Goal: Task Accomplishment & Management: Manage account settings

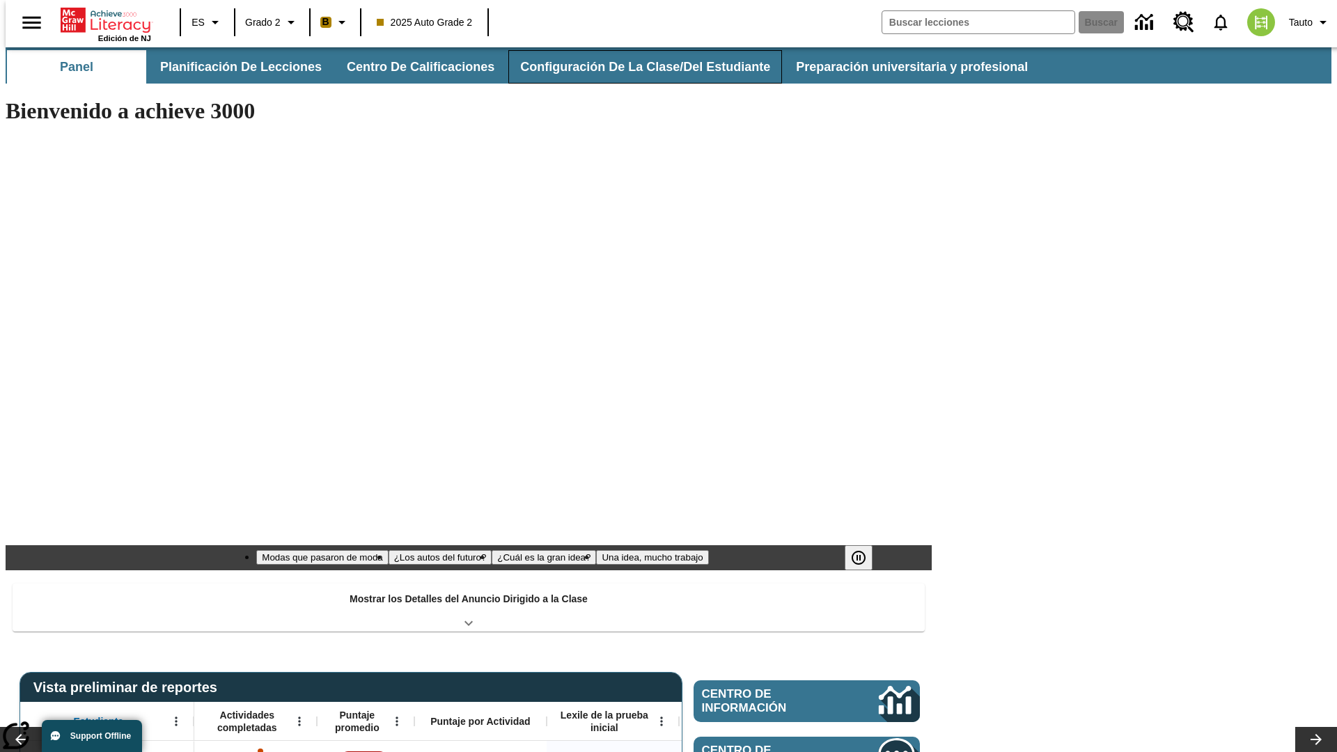
click at [630, 67] on button "Configuración de la clase/del estudiante" at bounding box center [645, 66] width 274 height 33
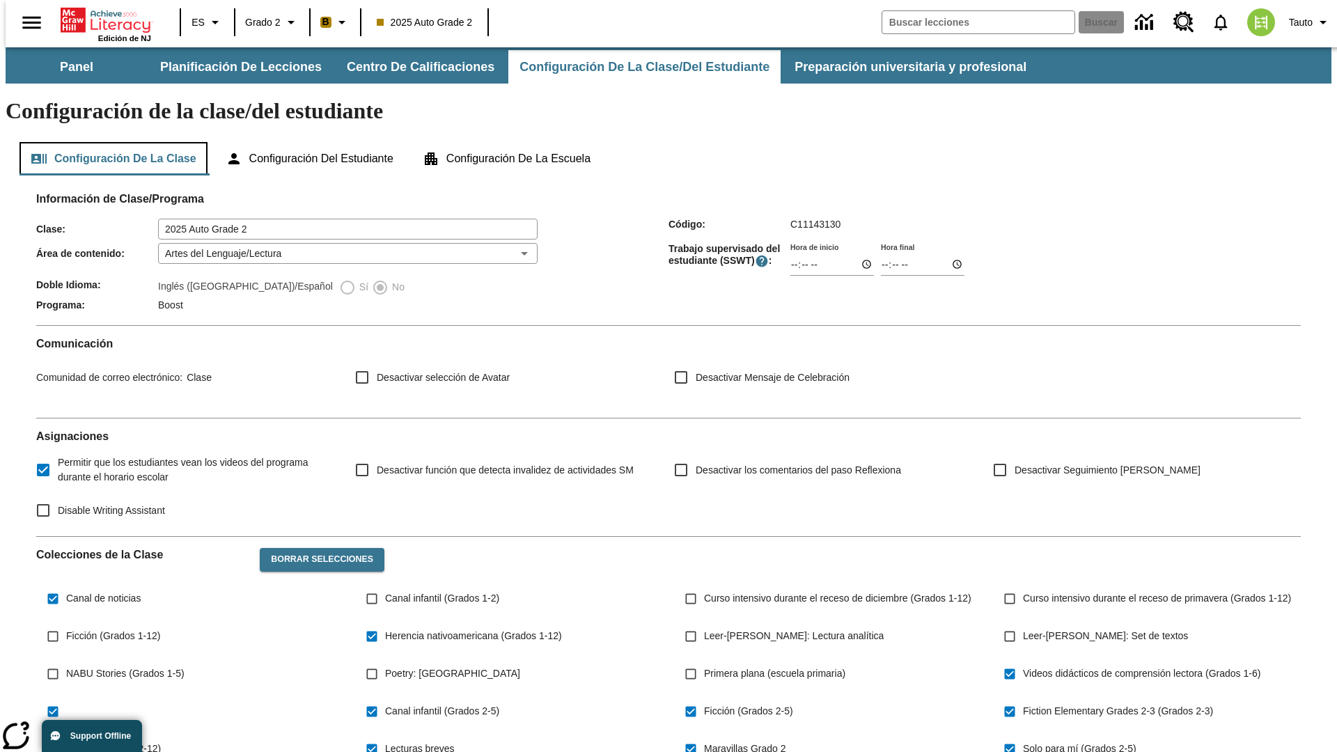
click at [109, 142] on button "Configuración de la clase" at bounding box center [113, 158] width 188 height 33
type input "17:35"
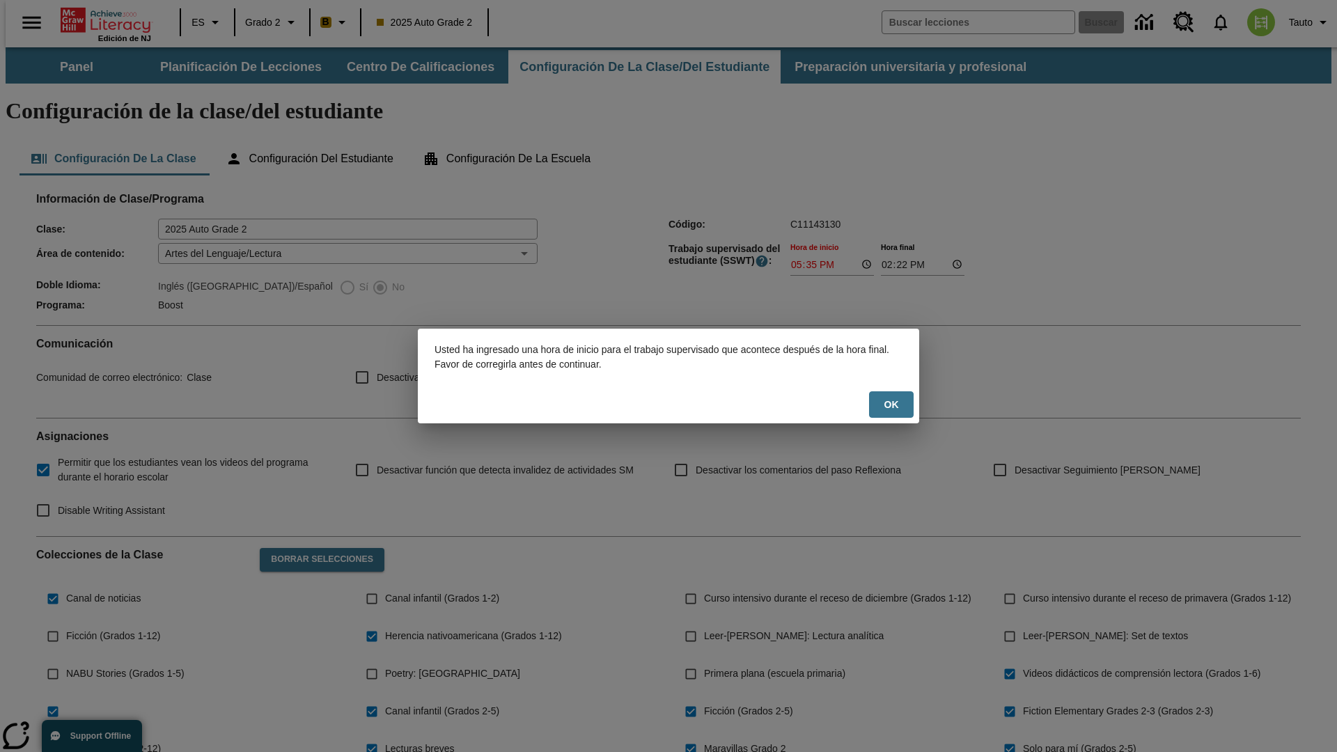
scroll to position [204, 0]
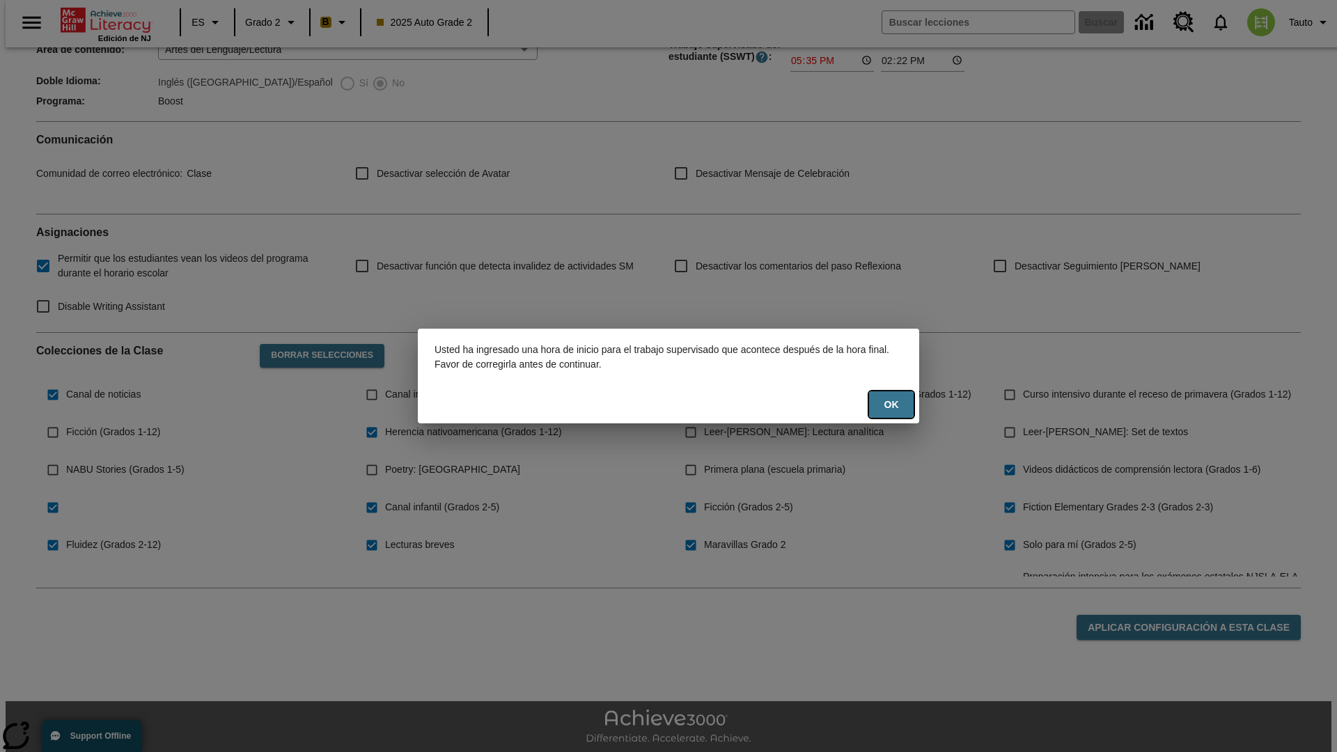
click at [891, 405] on button "OK" at bounding box center [891, 404] width 45 height 27
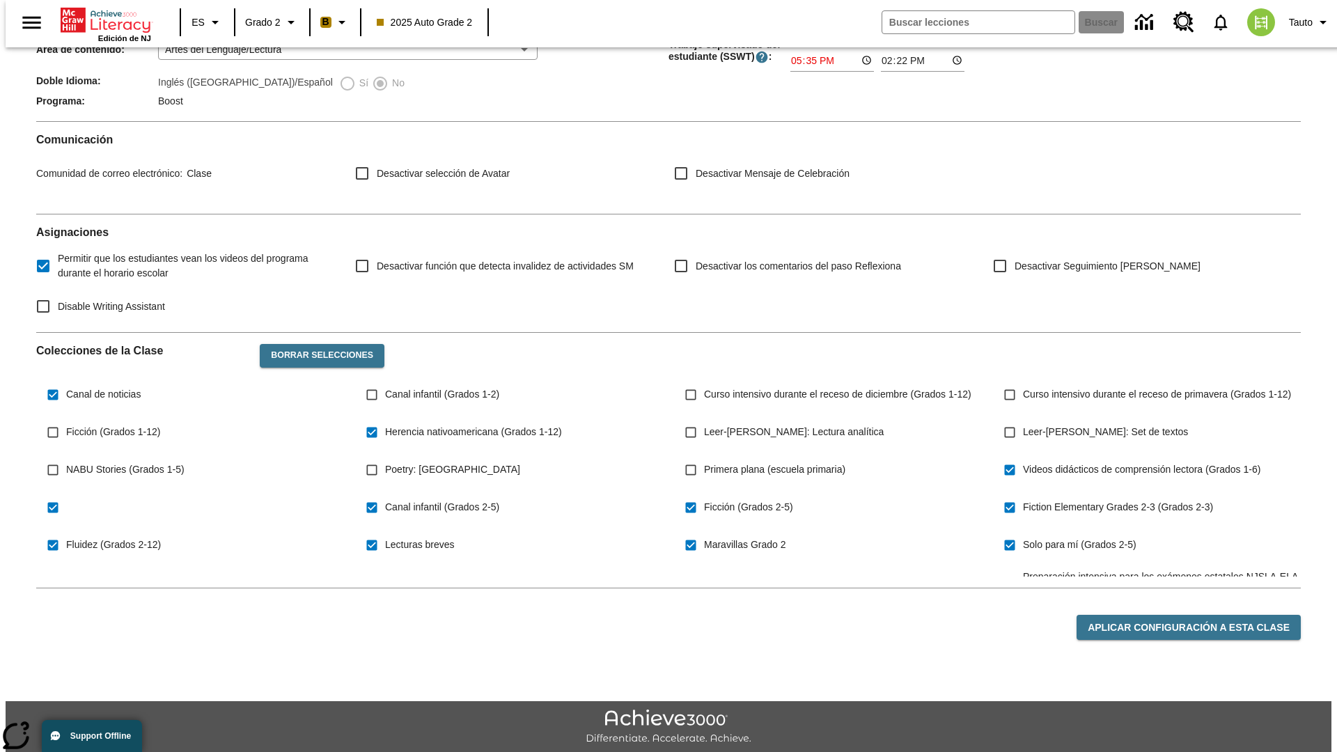
type input "17:35"
click at [1196, 615] on button "Aplicar configuración a esta clase" at bounding box center [1188, 628] width 224 height 26
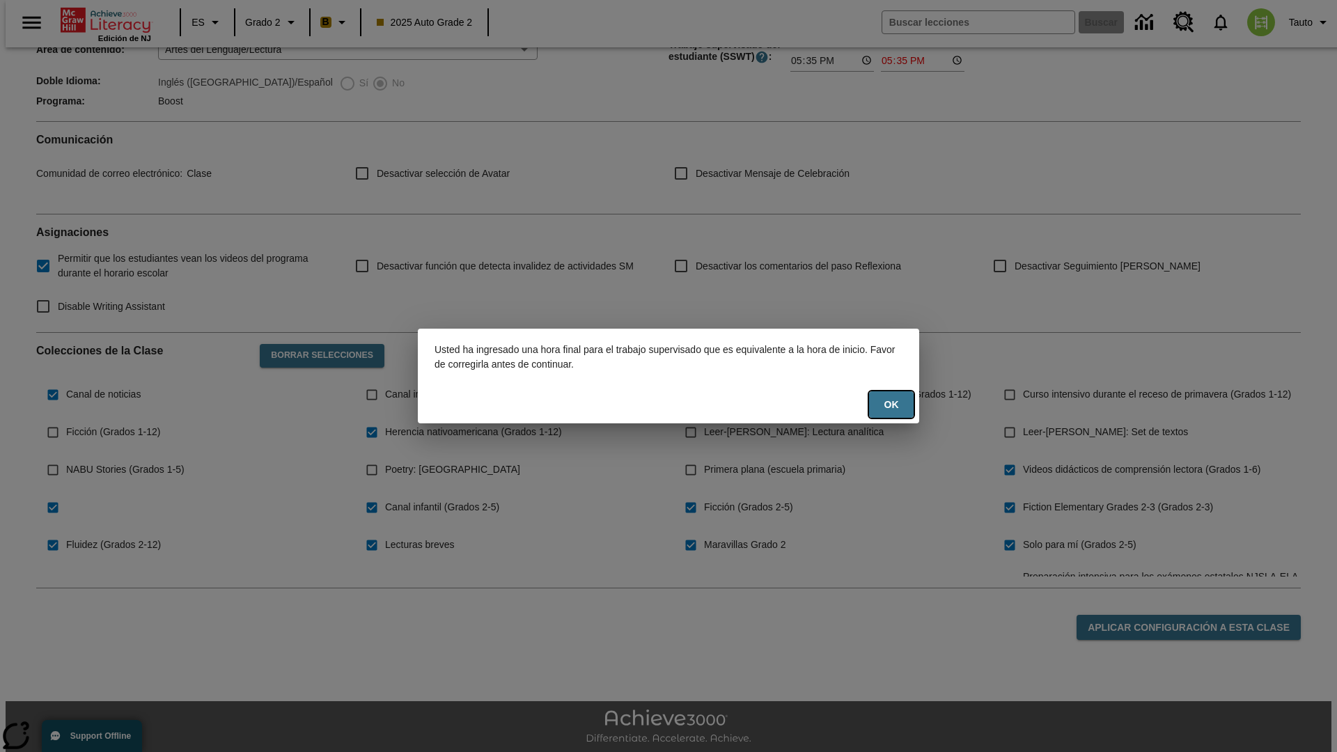
click at [891, 405] on button "OK" at bounding box center [891, 404] width 45 height 27
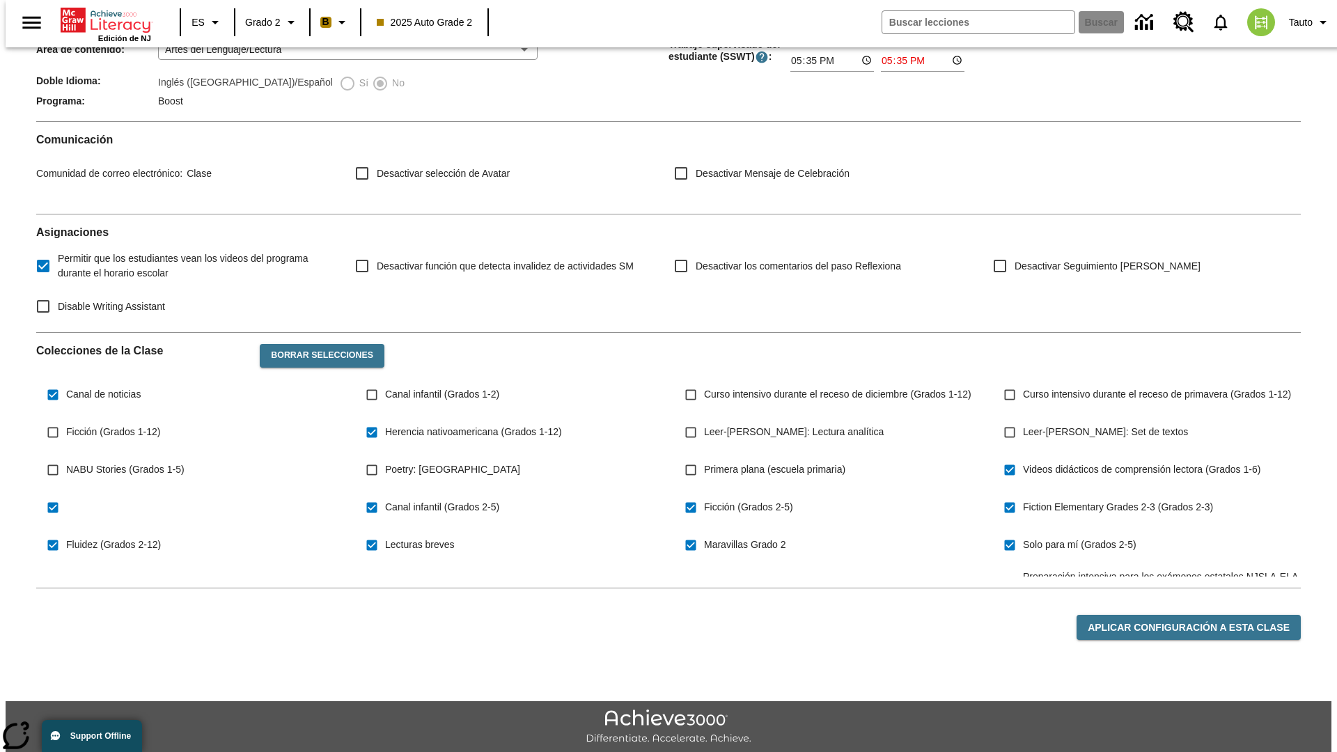
type input "23:35"
type input "23:36"
click at [1196, 615] on button "Aplicar configuración a esta clase" at bounding box center [1188, 628] width 224 height 26
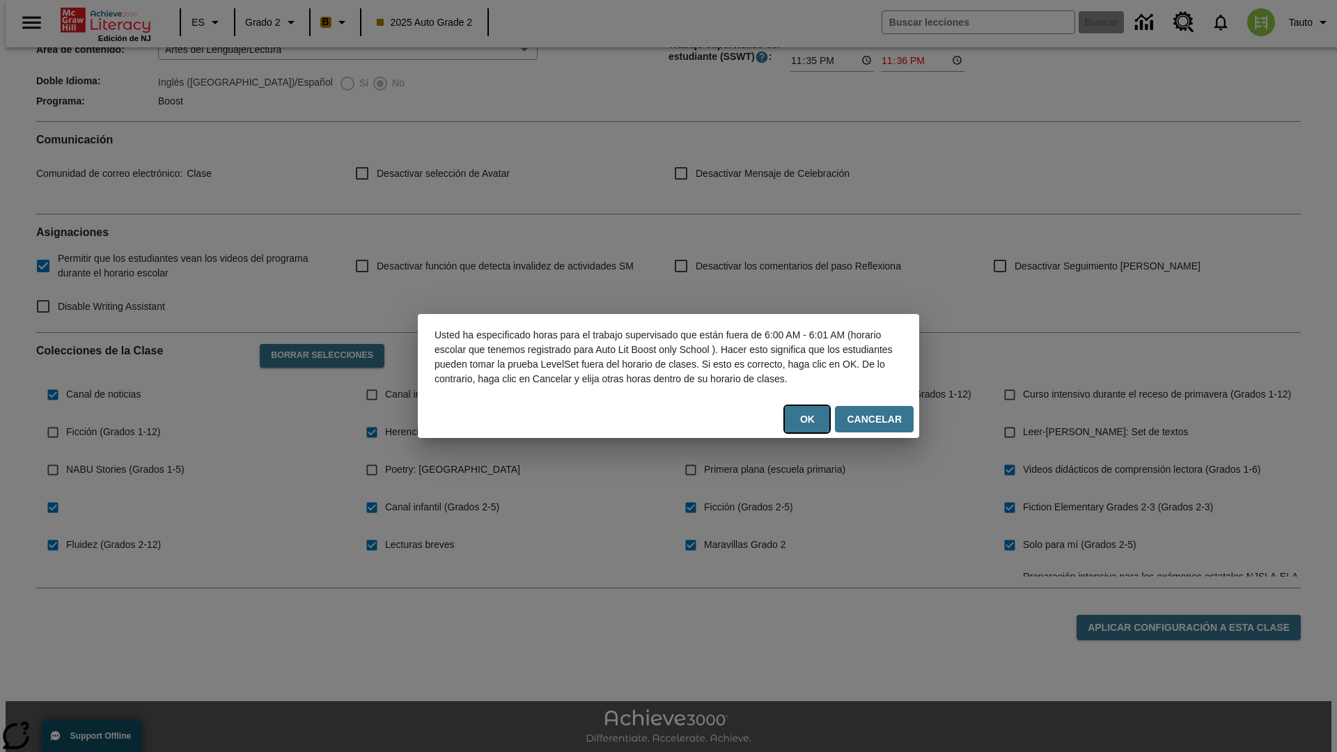
click at [812, 426] on button "OK" at bounding box center [807, 419] width 45 height 27
